Goal: Task Accomplishment & Management: Complete application form

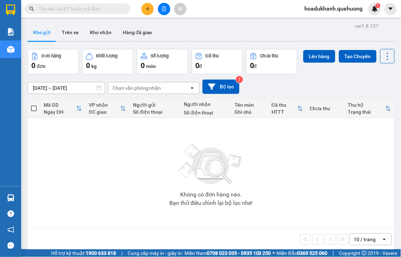
click at [148, 7] on icon "plus" at bounding box center [147, 8] width 5 height 5
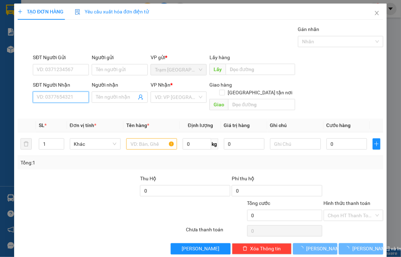
click at [57, 97] on input "SĐT Người Nhận" at bounding box center [61, 97] width 56 height 11
click at [65, 99] on input "3061" at bounding box center [61, 97] width 56 height 11
click at [70, 97] on input "3061" at bounding box center [61, 97] width 56 height 11
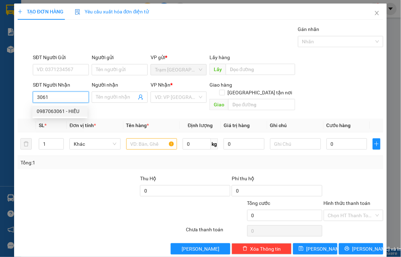
click at [69, 110] on div "0987063061 - HIẾU" at bounding box center [60, 112] width 47 height 8
type input "0987063061"
type input "HIẾU"
type input "TÂN PHÚ"
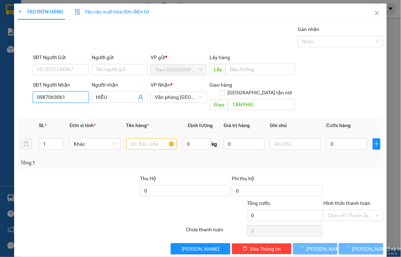
type input "120.000"
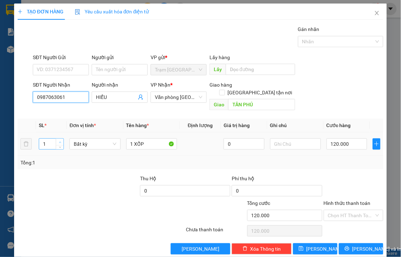
type input "0987063061"
click at [60, 141] on icon "up" at bounding box center [60, 142] width 2 height 2
type input "2"
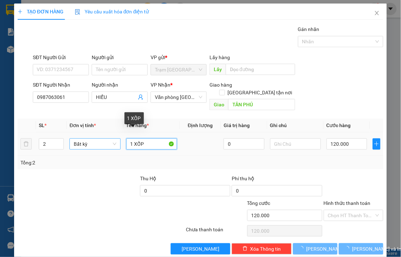
drag, startPoint x: 131, startPoint y: 134, endPoint x: 111, endPoint y: 139, distance: 20.4
click at [111, 139] on tr "2 Bất kỳ 1 XỐP 0 120.000" at bounding box center [201, 145] width 366 height 24
type input "2 XỐP"
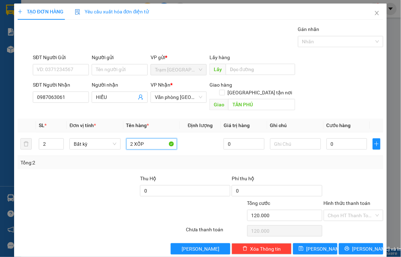
type input "0"
type input "2 XỐP"
click at [343, 139] on input "0" at bounding box center [347, 144] width 41 height 11
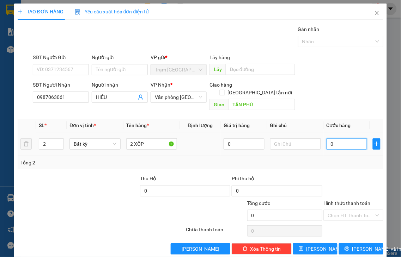
type input "1"
type input "16"
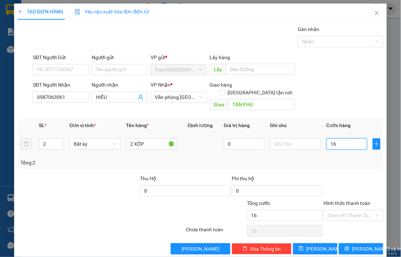
type input "160"
click at [343, 201] on label "Hình thức thanh toán" at bounding box center [347, 204] width 47 height 6
click at [343, 211] on input "Hình thức thanh toán" at bounding box center [351, 216] width 47 height 11
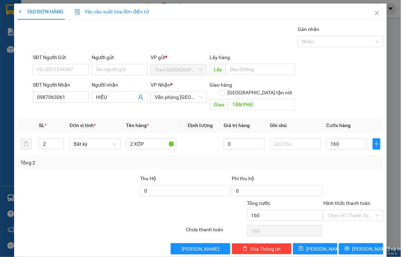
type input "160.000"
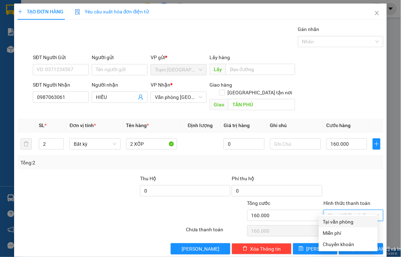
click at [345, 223] on div "Tại văn phòng" at bounding box center [348, 222] width 50 height 8
type input "0"
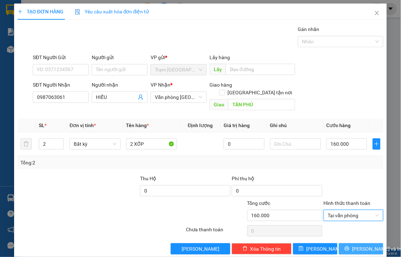
click at [352, 245] on span "Lưu và In" at bounding box center [376, 249] width 49 height 8
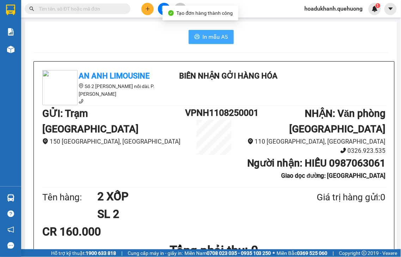
click at [209, 36] on span "In mẫu A5" at bounding box center [215, 36] width 25 height 9
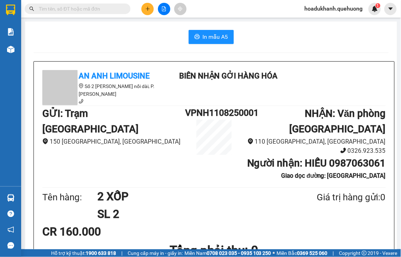
click at [150, 8] on icon "plus" at bounding box center [147, 8] width 5 height 5
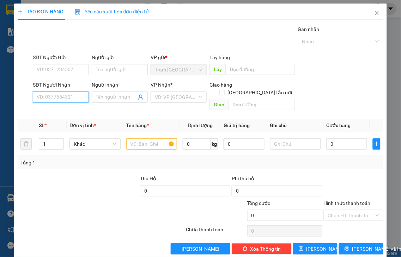
click at [60, 97] on input "SĐT Người Nhận" at bounding box center [61, 97] width 56 height 11
type input "0948217774"
click at [59, 111] on div "0948217774 - ĐỎ" at bounding box center [60, 112] width 47 height 8
type input "ĐỎ"
type input "ADV"
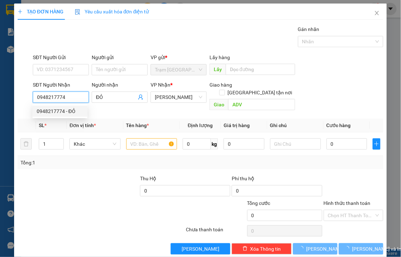
type input "20.000"
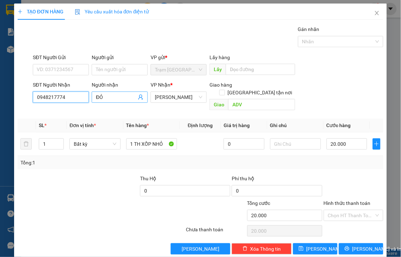
type input "0948217774"
drag, startPoint x: 106, startPoint y: 97, endPoint x: 79, endPoint y: 103, distance: 28.5
click at [79, 103] on div "SĐT Người Nhận 0948217774 Người nhận ĐỎ ĐỎ VP Nhận * An Dương Vương Giao hàng G…" at bounding box center [207, 97] width 353 height 32
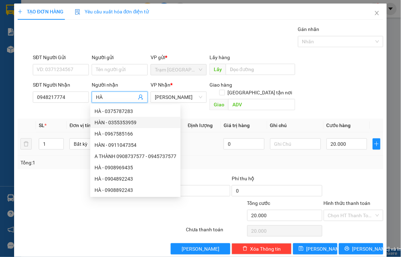
type input "HÀ"
click at [196, 138] on td at bounding box center [200, 145] width 41 height 24
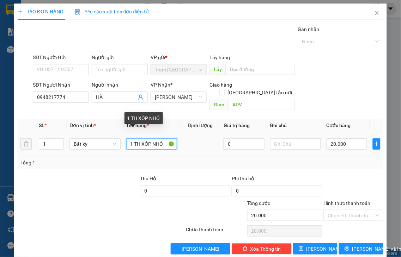
drag, startPoint x: 148, startPoint y: 135, endPoint x: 133, endPoint y: 135, distance: 15.2
click at [133, 139] on input "1 TH XỐP NHỎ" at bounding box center [151, 144] width 51 height 11
type input "1 NHỎ"
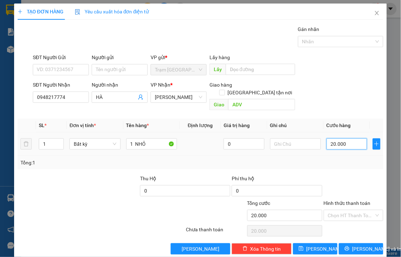
click at [346, 139] on input "20.000" at bounding box center [347, 144] width 41 height 11
type input "4"
type input "410"
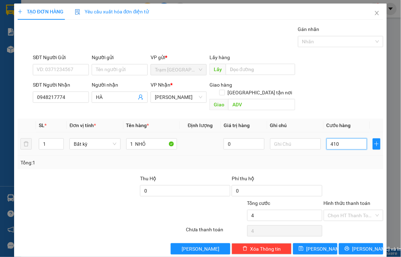
type input "410"
type input "41"
type input "4"
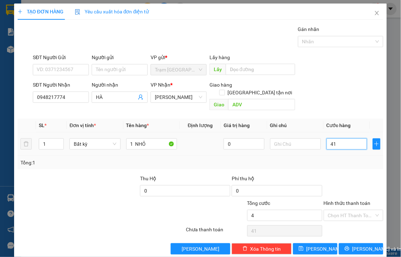
type input "4"
type input "40"
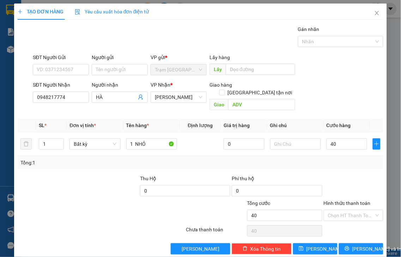
type input "40.000"
click at [346, 201] on label "Hình thức thanh toán" at bounding box center [347, 204] width 47 height 6
click at [346, 211] on input "Hình thức thanh toán" at bounding box center [351, 216] width 47 height 11
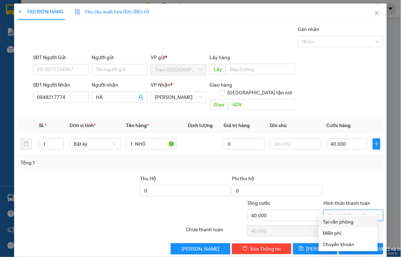
drag, startPoint x: 348, startPoint y: 223, endPoint x: 353, endPoint y: 226, distance: 6.0
click at [348, 223] on div "Tại văn phòng" at bounding box center [348, 222] width 50 height 8
type input "0"
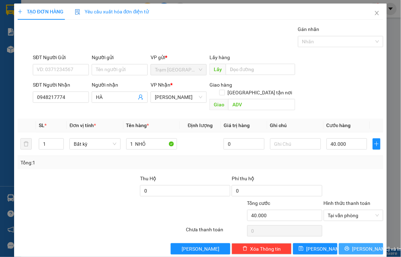
click at [352, 245] on span "Lưu và In" at bounding box center [376, 249] width 49 height 8
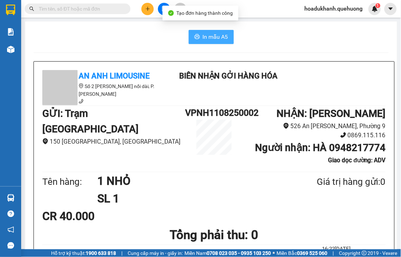
click at [207, 32] on span "In mẫu A5" at bounding box center [215, 36] width 25 height 9
